Goal: Transaction & Acquisition: Purchase product/service

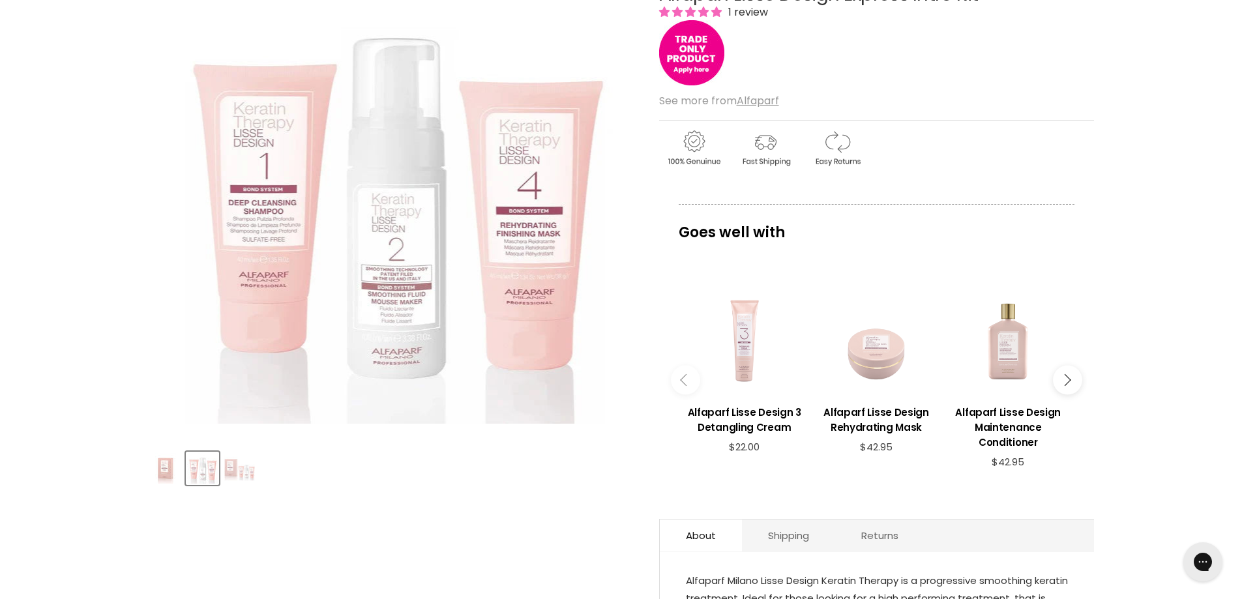
scroll to position [196, 0]
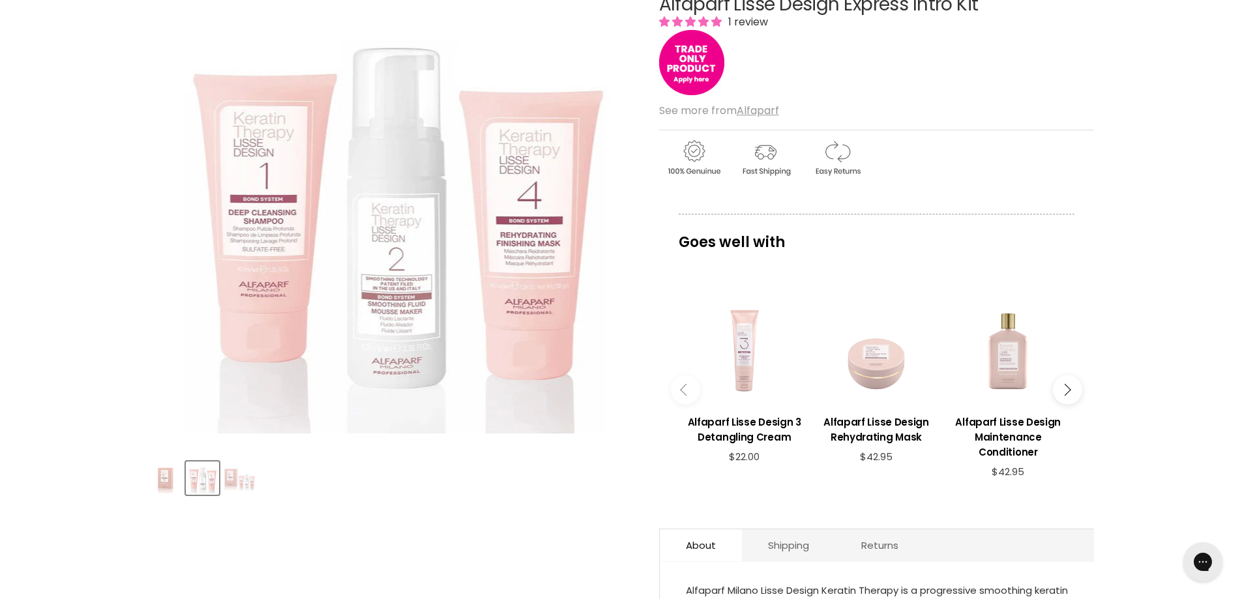
click at [393, 260] on img "Alfaparf Lisse Design Express Intro Kit image. Click or Scroll to Zoom." at bounding box center [392, 205] width 456 height 456
click at [400, 269] on img "Alfaparf Lisse Design Express Intro Kit image. Click or Scroll to Zoom." at bounding box center [392, 205] width 456 height 456
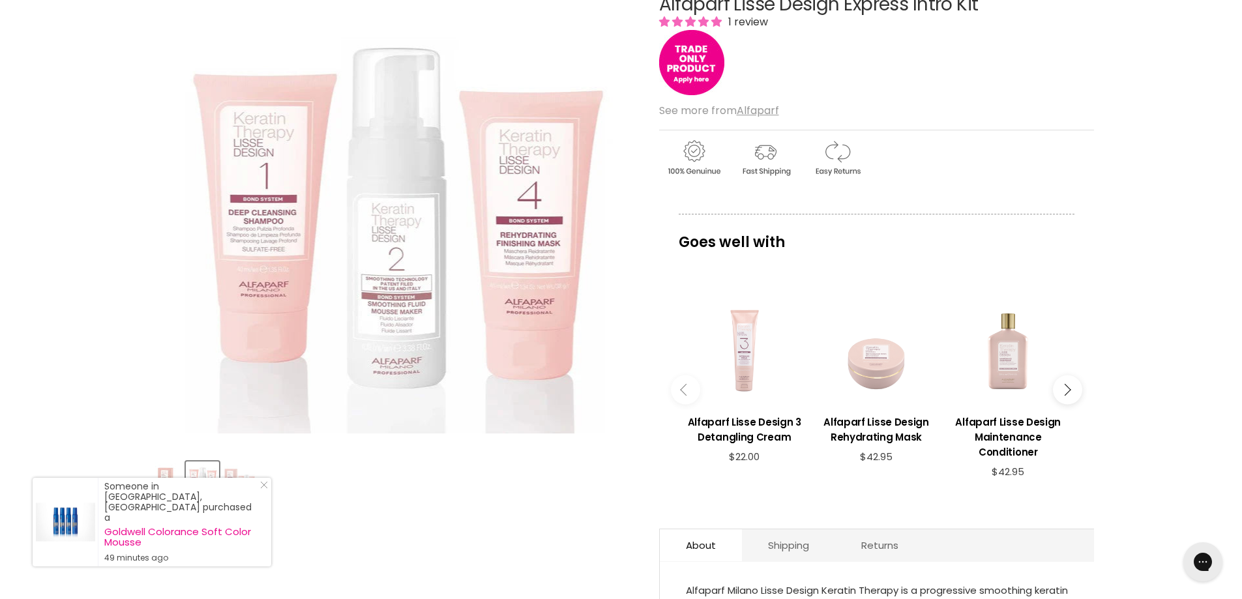
click at [244, 477] on img "Product thumbnails" at bounding box center [239, 478] width 31 height 25
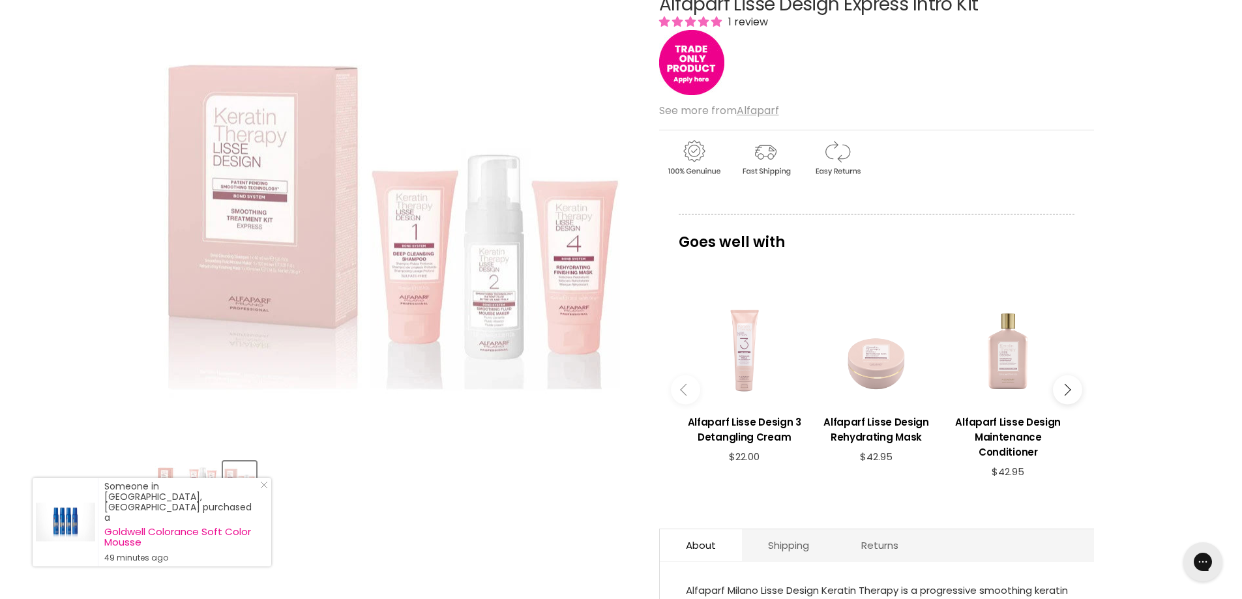
click at [205, 476] on img "Product thumbnails" at bounding box center [202, 478] width 31 height 31
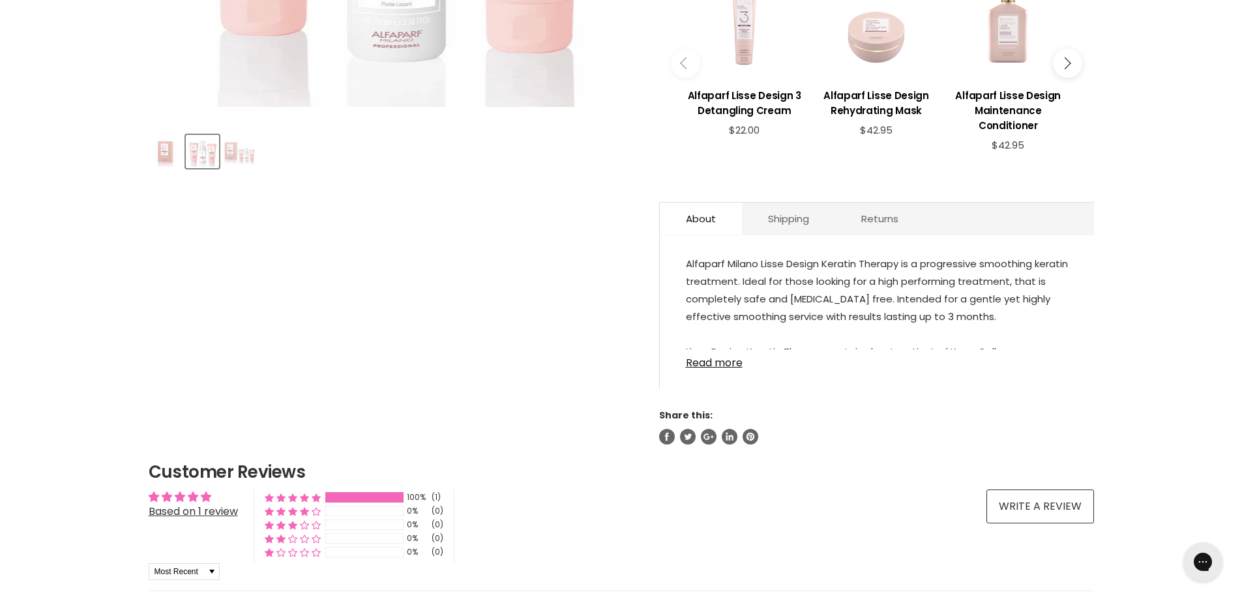
scroll to position [522, 0]
click at [736, 366] on link "Read more" at bounding box center [877, 360] width 382 height 20
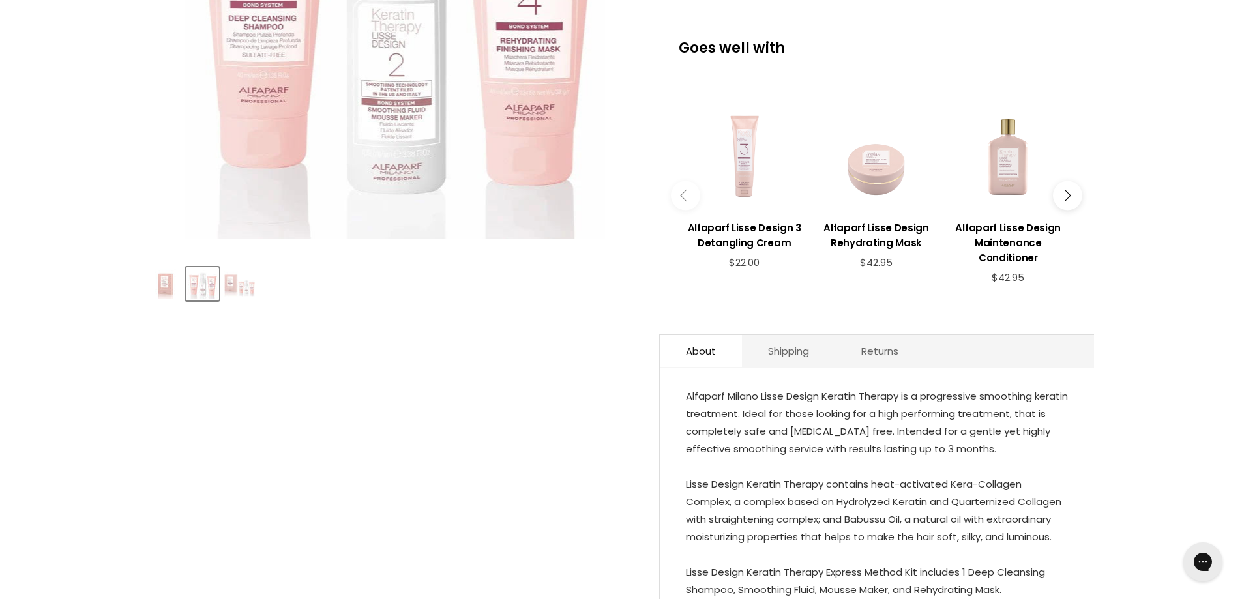
scroll to position [391, 0]
click at [783, 350] on link "Shipping" at bounding box center [788, 350] width 93 height 32
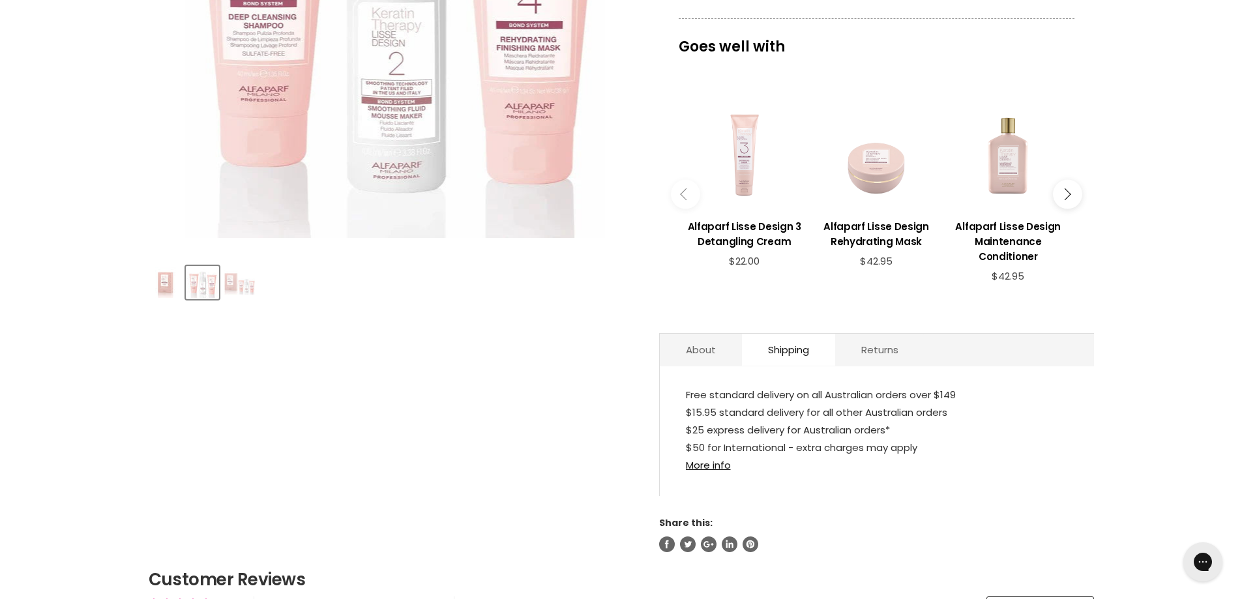
scroll to position [0, 0]
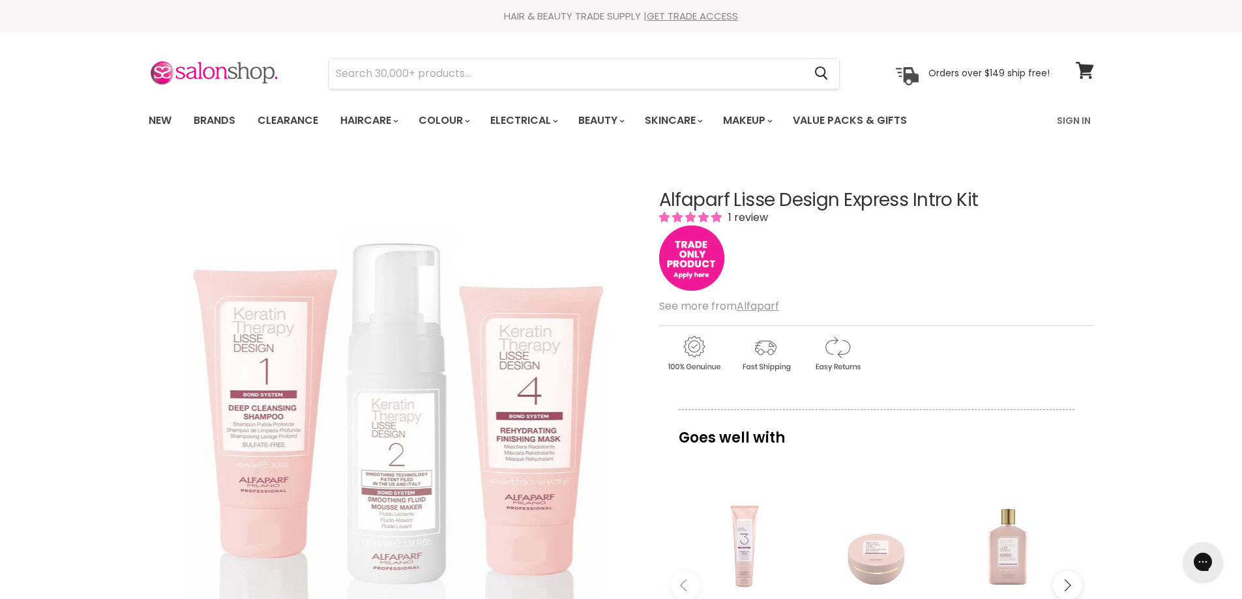
click at [697, 268] on img "Main content" at bounding box center [691, 258] width 65 height 65
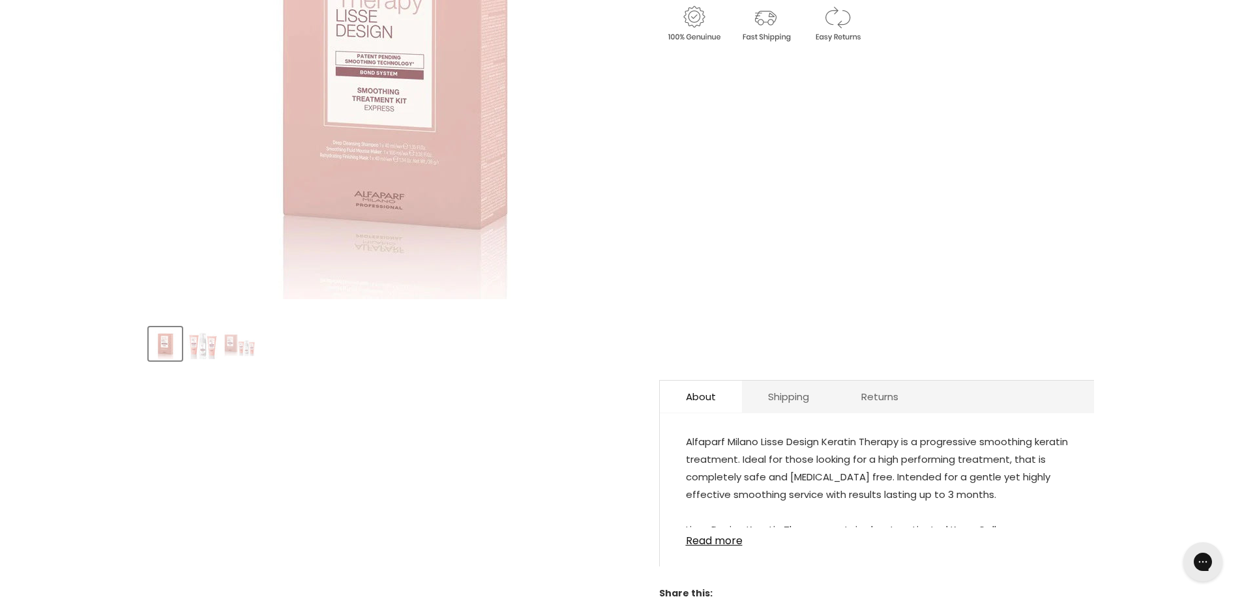
scroll to position [326, 0]
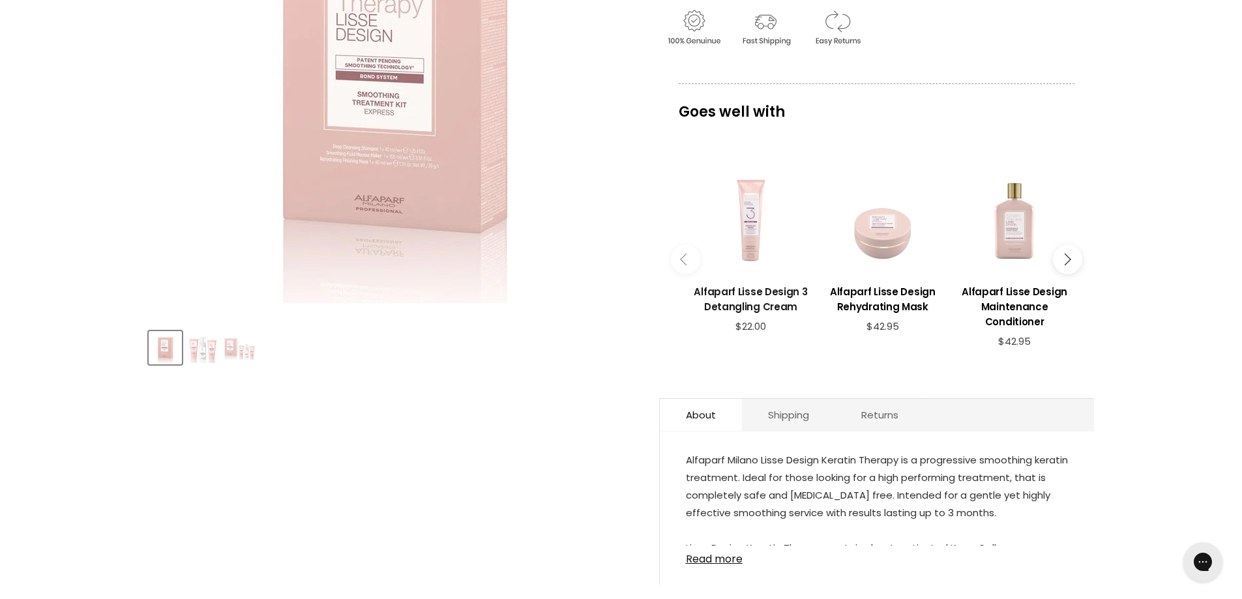
drag, startPoint x: 684, startPoint y: 293, endPoint x: 716, endPoint y: 295, distance: 32.1
click at [716, 295] on div "imageUrl Alfaparf Lisse Design 3 Detangling Cream $22.00" at bounding box center [751, 253] width 132 height 226
drag, startPoint x: 695, startPoint y: 292, endPoint x: 726, endPoint y: 311, distance: 36.6
click at [723, 305] on h3 "Alfaparf Lisse Design 3 Detangling Cream" at bounding box center [748, 299] width 119 height 30
click at [715, 293] on h3 "Alfaparf Lisse Design 3 Detangling Cream" at bounding box center [744, 299] width 119 height 30
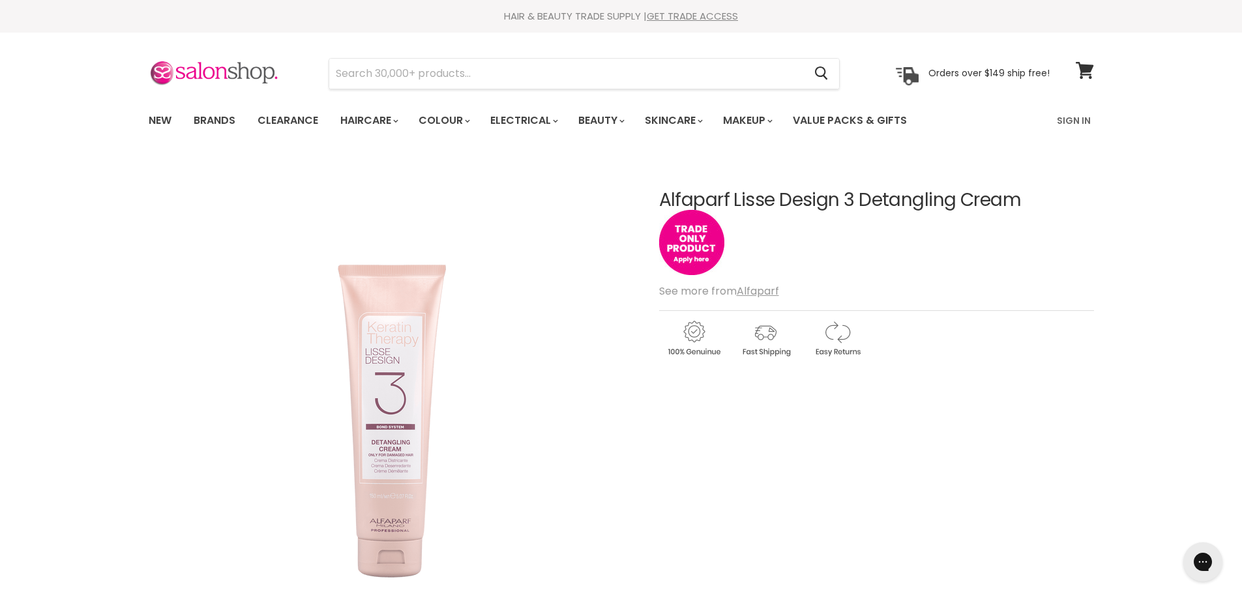
click at [1024, 198] on article "Click or scroll to zoom Tap or pinch to zoom Alfaparf Lisse Design 3 Detangling…" at bounding box center [622, 548] width 946 height 780
